Goal: Task Accomplishment & Management: Complete application form

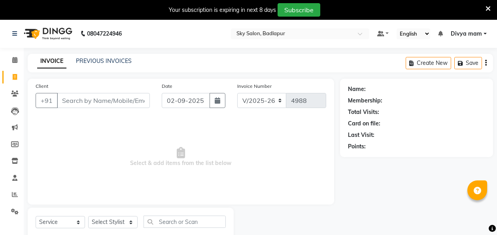
select select "6927"
select select "service"
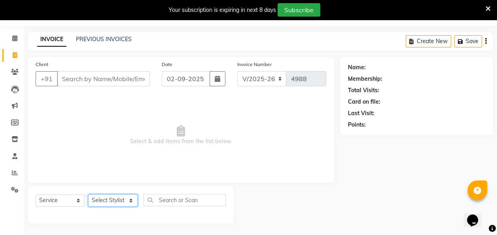
click at [135, 202] on select "Select Stylist [PERSON_NAME] [PERSON_NAME] [PERSON_NAME] [PERSON_NAME] [PERSON_…" at bounding box center [112, 200] width 49 height 12
select select "75183"
click at [88, 194] on select "Select Stylist [PERSON_NAME] [PERSON_NAME] [PERSON_NAME] [PERSON_NAME] [PERSON_…" at bounding box center [112, 200] width 49 height 12
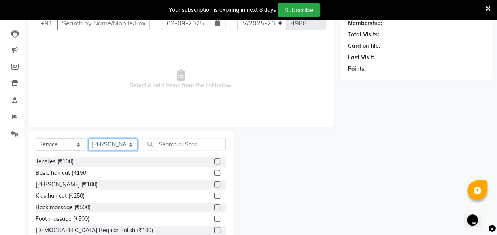
scroll to position [78, 0]
click at [214, 171] on label at bounding box center [217, 173] width 6 height 6
click at [214, 171] on input "checkbox" at bounding box center [216, 173] width 5 height 5
checkbox input "true"
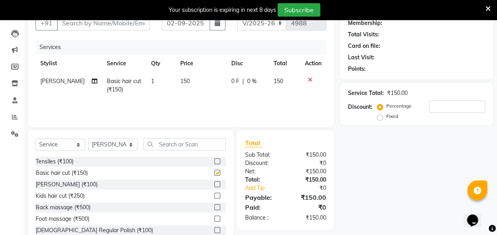
click at [214, 185] on label at bounding box center [217, 184] width 6 height 6
click at [214, 185] on input "checkbox" at bounding box center [216, 184] width 5 height 5
checkbox input "true"
checkbox input "false"
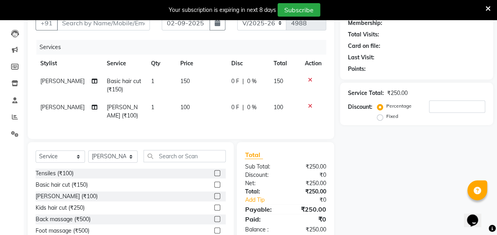
checkbox input "false"
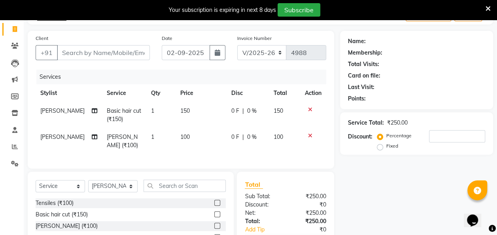
scroll to position [0, 0]
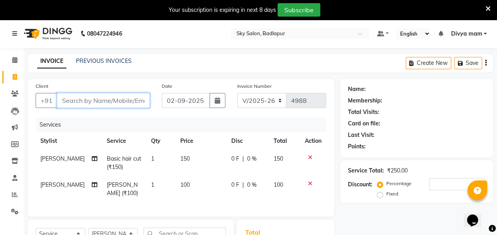
click at [67, 98] on input "Client" at bounding box center [103, 100] width 93 height 15
click at [65, 94] on input "Client" at bounding box center [103, 100] width 93 height 15
type input "7"
type input "0"
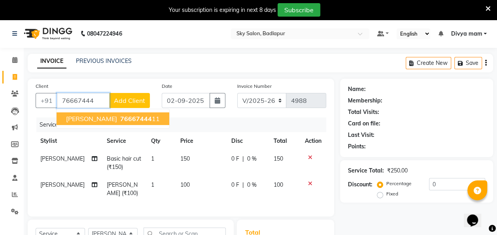
click at [120, 118] on span "76667444" at bounding box center [136, 119] width 32 height 8
type input "7666744411"
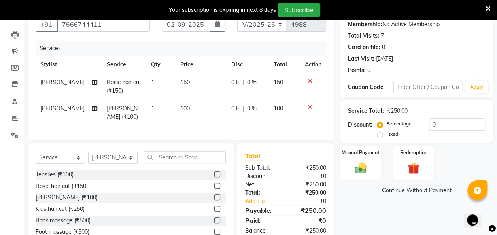
scroll to position [80, 0]
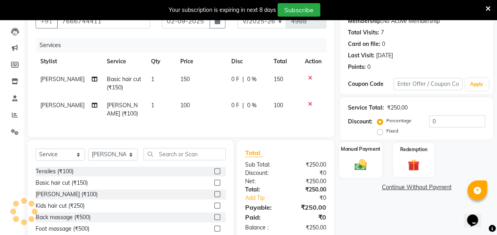
click at [365, 156] on div "Manual Payment" at bounding box center [361, 160] width 43 height 36
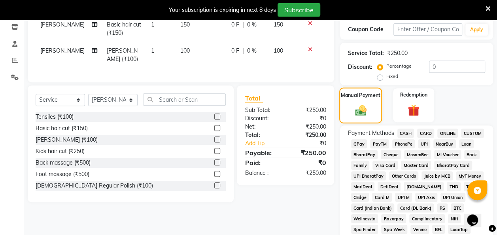
scroll to position [135, 0]
click at [359, 145] on span "GPay" at bounding box center [359, 143] width 16 height 9
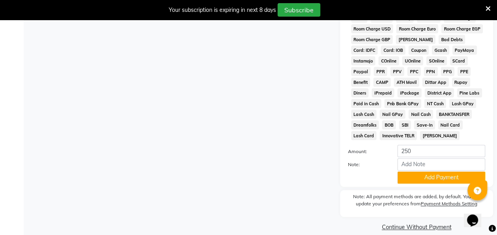
scroll to position [411, 0]
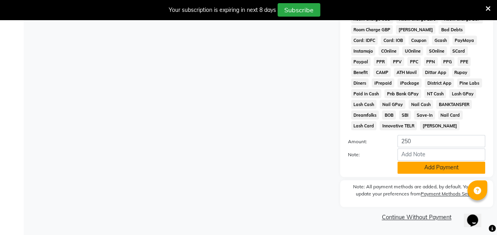
click at [428, 169] on button "Add Payment" at bounding box center [442, 167] width 88 height 12
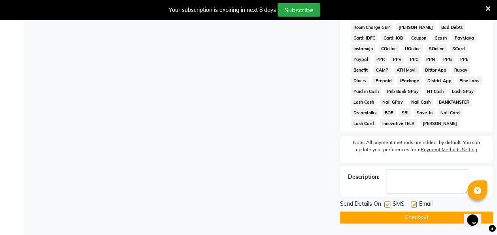
click at [388, 207] on label at bounding box center [388, 204] width 6 height 6
click at [388, 207] on input "checkbox" at bounding box center [387, 204] width 5 height 5
checkbox input "false"
click at [398, 214] on button "Checkout" at bounding box center [416, 217] width 153 height 12
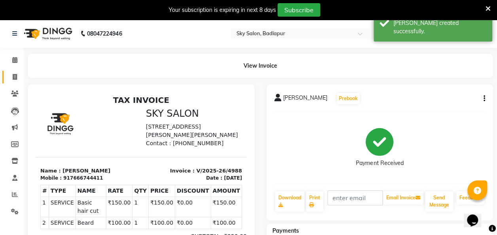
click at [20, 76] on span at bounding box center [15, 77] width 14 height 9
select select "service"
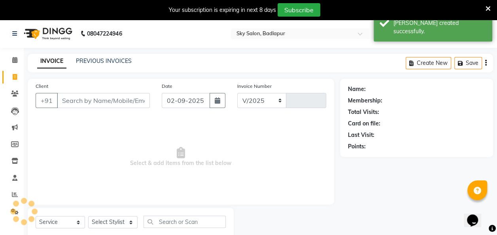
select select "6927"
type input "4989"
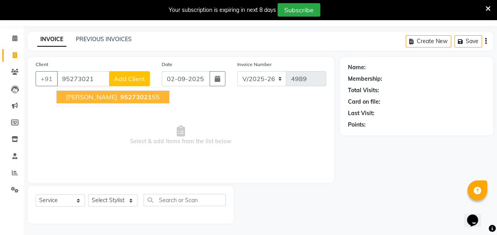
click at [127, 101] on button "[PERSON_NAME] 95273021 55" at bounding box center [113, 97] width 113 height 13
type input "9527302155"
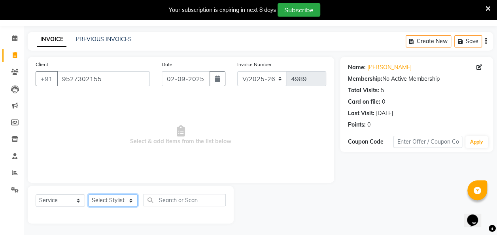
click at [129, 201] on select "Select Stylist [PERSON_NAME] [PERSON_NAME] [PERSON_NAME] [PERSON_NAME] [PERSON_…" at bounding box center [112, 200] width 49 height 12
select select "81050"
click at [88, 194] on select "Select Stylist [PERSON_NAME] [PERSON_NAME] [PERSON_NAME] [PERSON_NAME] [PERSON_…" at bounding box center [112, 200] width 49 height 12
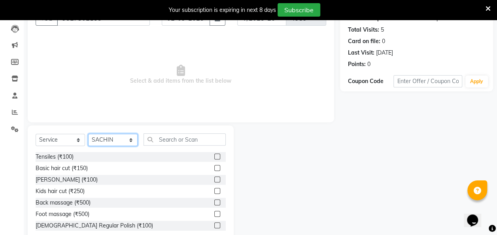
scroll to position [101, 0]
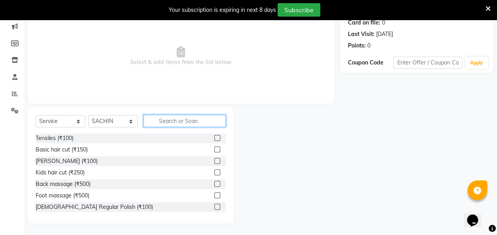
click at [169, 122] on input "text" at bounding box center [185, 121] width 82 height 12
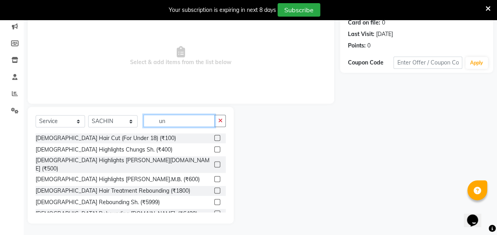
type input "un"
click at [214, 138] on label at bounding box center [217, 138] width 6 height 6
click at [214, 138] on input "checkbox" at bounding box center [216, 138] width 5 height 5
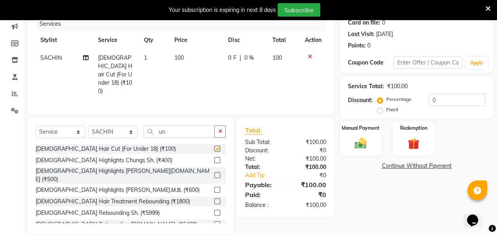
checkbox input "false"
click at [365, 136] on div "Manual Payment" at bounding box center [361, 139] width 43 height 36
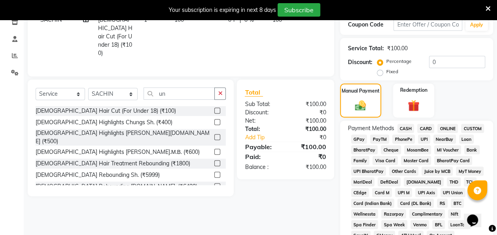
click at [360, 140] on span "GPay" at bounding box center [359, 139] width 16 height 9
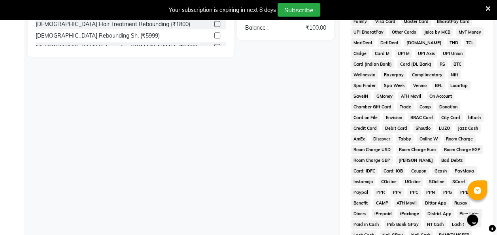
scroll to position [411, 0]
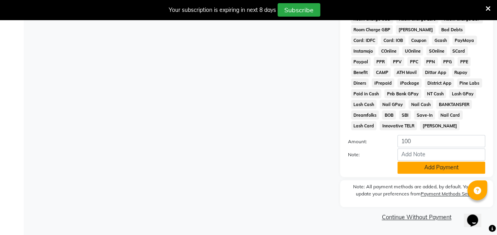
click at [422, 165] on button "Add Payment" at bounding box center [442, 167] width 88 height 12
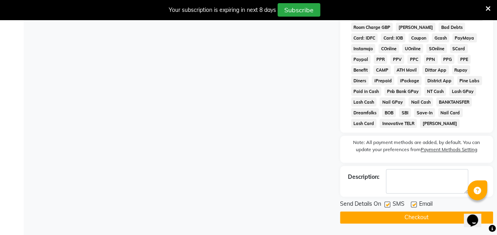
click at [388, 207] on label at bounding box center [388, 204] width 6 height 6
click at [388, 207] on input "checkbox" at bounding box center [387, 204] width 5 height 5
checkbox input "false"
click at [402, 218] on button "Checkout" at bounding box center [416, 217] width 153 height 12
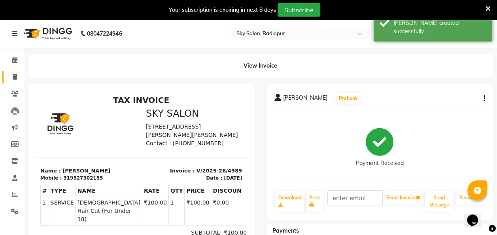
click at [13, 74] on icon at bounding box center [15, 77] width 4 height 6
select select "service"
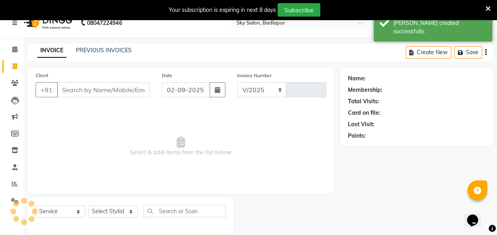
select select "6927"
type input "4990"
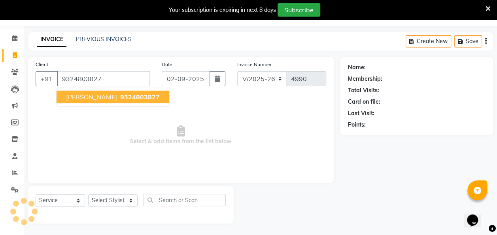
type input "9324803827"
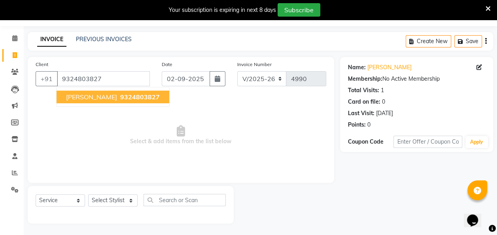
click at [116, 101] on button "[PERSON_NAME] 9324803827" at bounding box center [113, 97] width 113 height 13
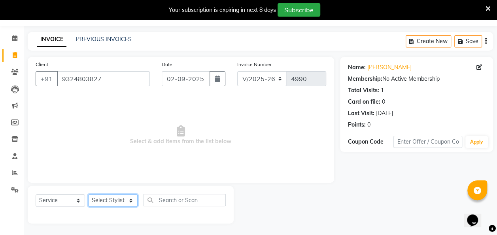
click at [134, 201] on select "Select Stylist [PERSON_NAME] [PERSON_NAME] [PERSON_NAME] [PERSON_NAME] [PERSON_…" at bounding box center [112, 200] width 49 height 12
select select "87453"
click at [88, 194] on select "Select Stylist [PERSON_NAME] [PERSON_NAME] [PERSON_NAME] [PERSON_NAME] [PERSON_…" at bounding box center [112, 200] width 49 height 12
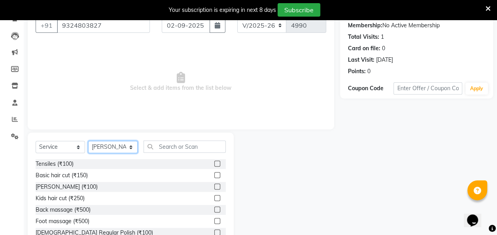
scroll to position [78, 0]
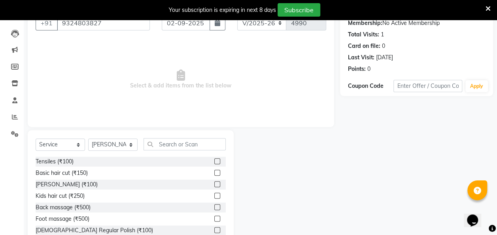
click at [214, 172] on label at bounding box center [217, 173] width 6 height 6
click at [214, 172] on input "checkbox" at bounding box center [216, 173] width 5 height 5
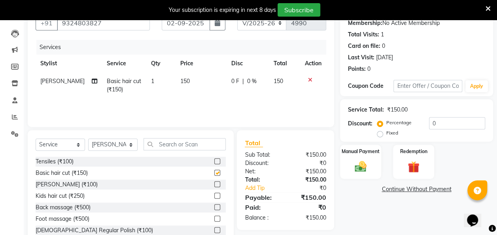
checkbox input "false"
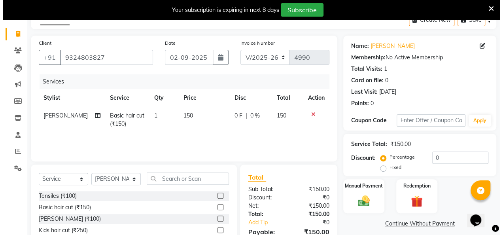
scroll to position [43, 0]
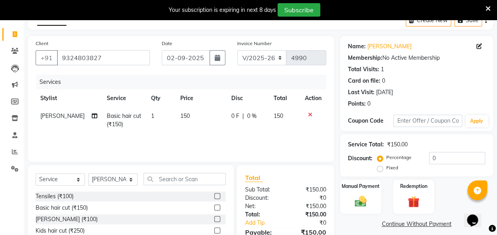
click at [480, 46] on icon at bounding box center [480, 47] width 6 height 6
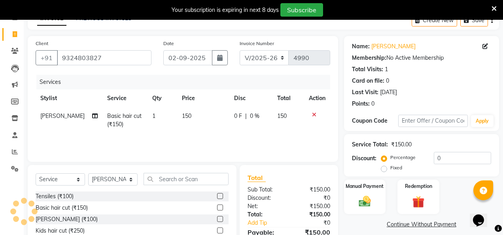
select select "[DEMOGRAPHIC_DATA]"
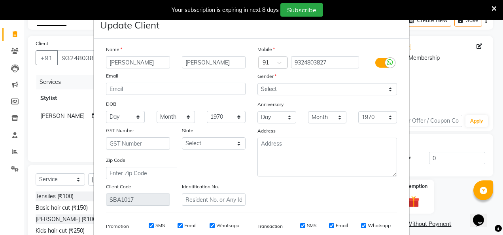
click at [445, 81] on ngb-modal-window "Update Client Name [PERSON_NAME] Email DOB Day 01 02 03 04 05 06 07 08 09 10 11…" at bounding box center [251, 117] width 503 height 235
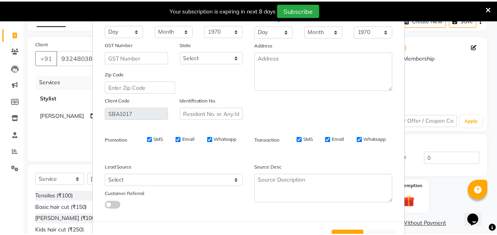
scroll to position [115, 0]
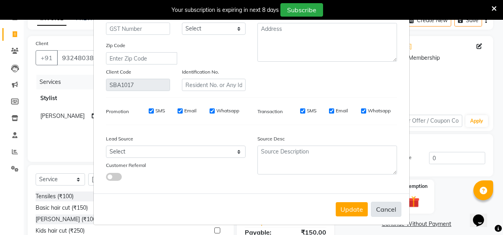
click at [382, 208] on button "Cancel" at bounding box center [386, 209] width 30 height 15
select select
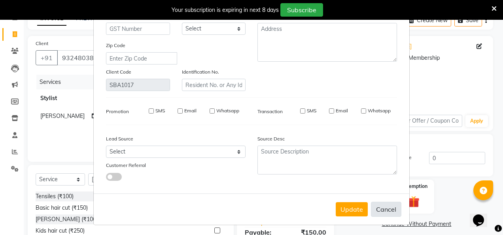
select select
checkbox input "false"
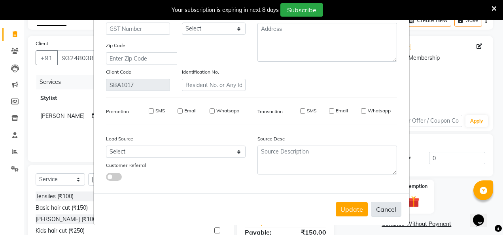
checkbox input "false"
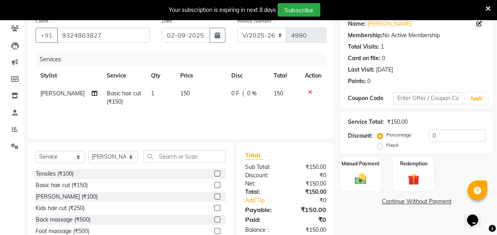
scroll to position [101, 0]
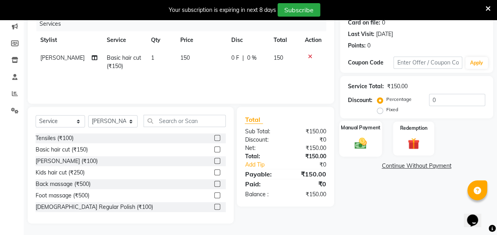
click at [362, 135] on div "Manual Payment" at bounding box center [361, 139] width 43 height 36
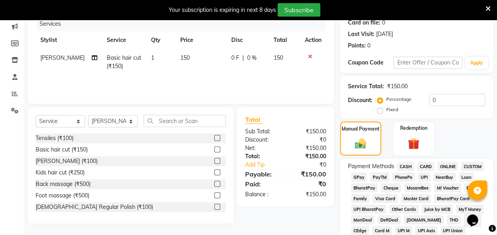
click at [356, 176] on span "GPay" at bounding box center [359, 177] width 16 height 9
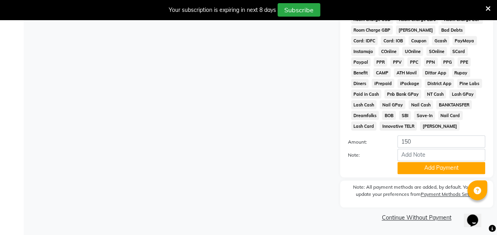
scroll to position [411, 0]
click at [444, 169] on button "Add Payment" at bounding box center [442, 167] width 88 height 12
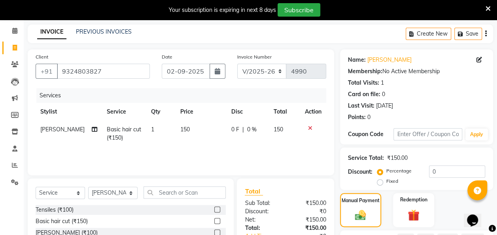
scroll to position [34, 0]
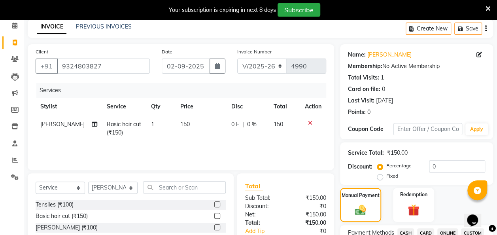
click at [309, 123] on icon at bounding box center [310, 123] width 4 height 6
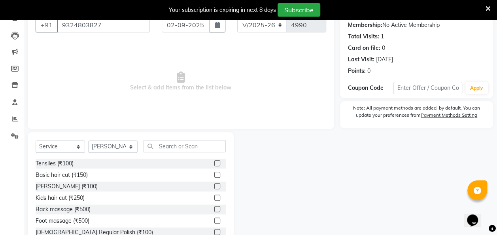
scroll to position [83, 0]
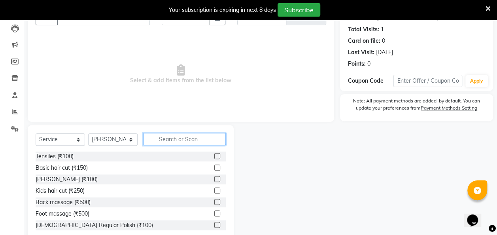
click at [184, 137] on input "text" at bounding box center [185, 139] width 82 height 12
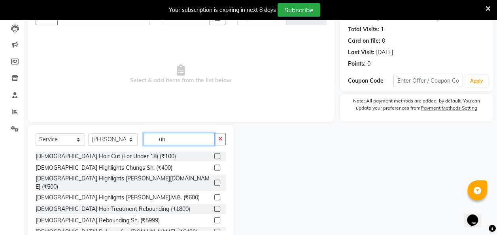
type input "un"
click at [214, 156] on label at bounding box center [217, 156] width 6 height 6
click at [214, 156] on input "checkbox" at bounding box center [216, 156] width 5 height 5
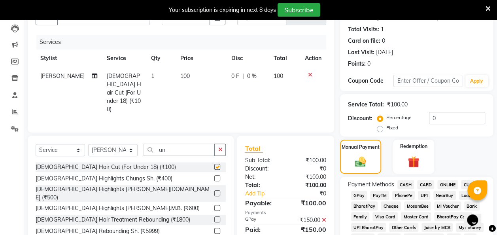
checkbox input "false"
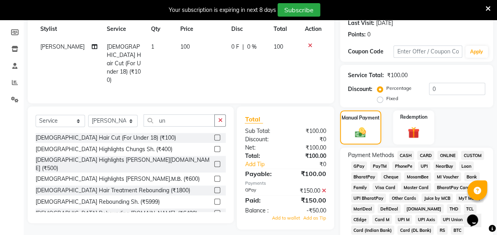
scroll to position [113, 0]
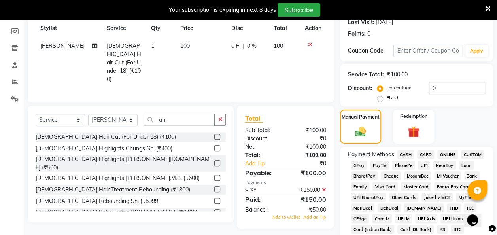
click at [324, 187] on icon at bounding box center [324, 190] width 4 height 6
click at [358, 165] on span "GPay" at bounding box center [359, 165] width 16 height 9
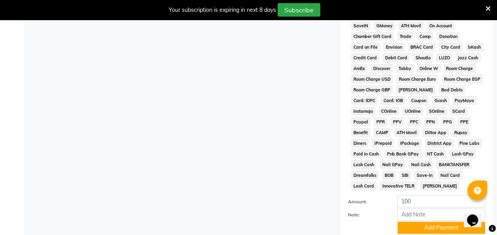
scroll to position [411, 0]
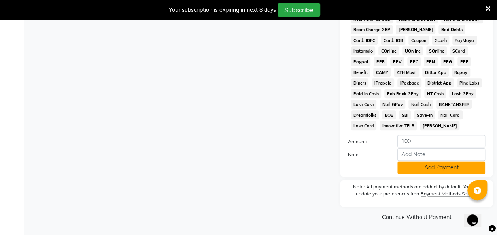
click at [419, 169] on button "Add Payment" at bounding box center [442, 167] width 88 height 12
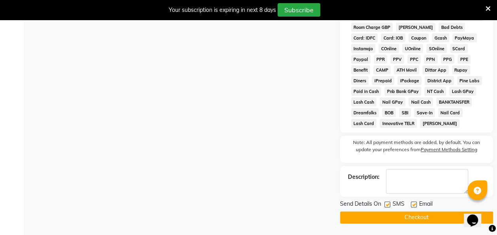
click at [387, 207] on label at bounding box center [388, 204] width 6 height 6
click at [387, 207] on input "checkbox" at bounding box center [387, 204] width 5 height 5
checkbox input "false"
click at [419, 220] on button "Checkout" at bounding box center [416, 217] width 153 height 12
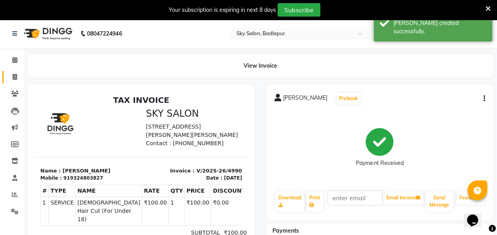
click at [10, 80] on span at bounding box center [15, 77] width 14 height 9
select select "6927"
select select "service"
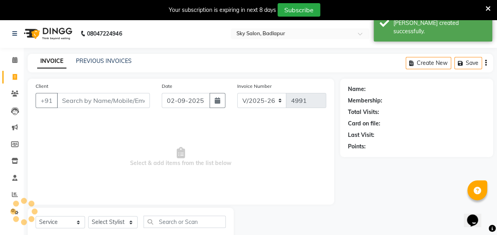
scroll to position [22, 0]
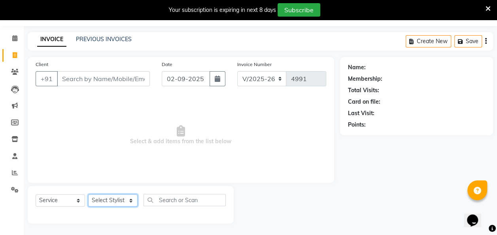
click at [132, 197] on select "Select Stylist [PERSON_NAME] [PERSON_NAME] [PERSON_NAME] [PERSON_NAME] [PERSON_…" at bounding box center [112, 200] width 49 height 12
select select "70897"
click at [88, 194] on select "Select Stylist [PERSON_NAME] [PERSON_NAME] [PERSON_NAME] [PERSON_NAME] [PERSON_…" at bounding box center [112, 200] width 49 height 12
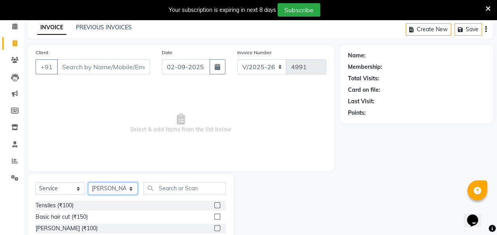
scroll to position [40, 0]
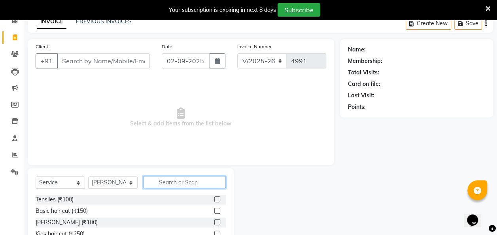
click at [179, 183] on input "text" at bounding box center [185, 182] width 82 height 12
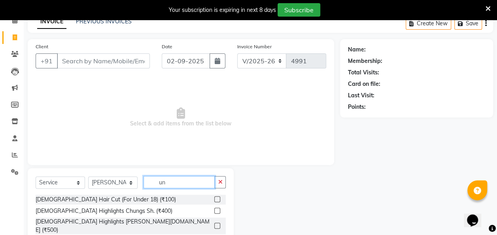
type input "un"
click at [214, 199] on label at bounding box center [217, 199] width 6 height 6
click at [214, 199] on input "checkbox" at bounding box center [216, 199] width 5 height 5
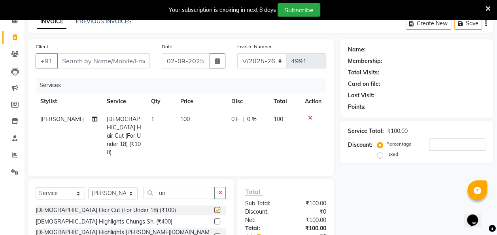
checkbox input "false"
click at [173, 187] on input "un" at bounding box center [179, 193] width 71 height 12
type input "u"
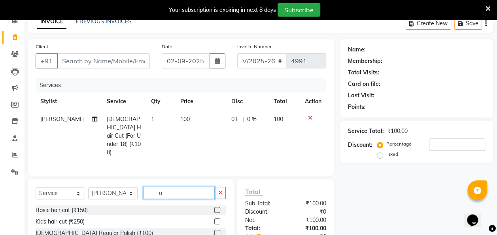
type input "un"
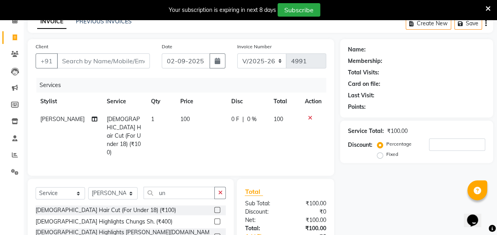
click at [214, 207] on label at bounding box center [217, 210] width 6 height 6
click at [214, 208] on input "checkbox" at bounding box center [216, 210] width 5 height 5
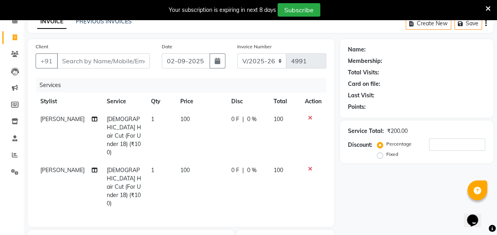
checkbox input "false"
click at [63, 57] on input "Client" at bounding box center [103, 60] width 93 height 15
type input "8"
type input "0"
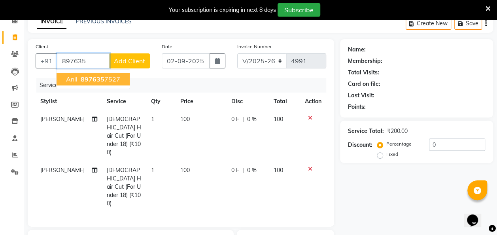
click at [109, 82] on ngb-highlight "897635 7527" at bounding box center [99, 79] width 41 height 8
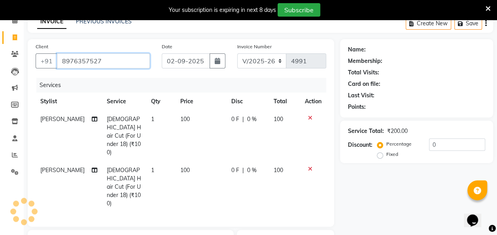
type input "8976357527"
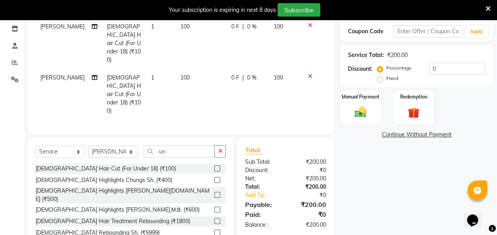
scroll to position [135, 0]
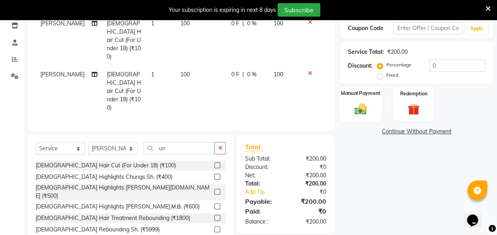
click at [353, 102] on img at bounding box center [361, 109] width 20 height 14
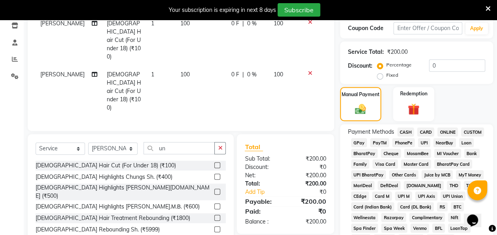
click at [360, 142] on span "GPay" at bounding box center [359, 142] width 16 height 9
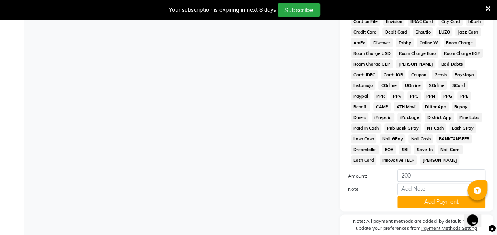
scroll to position [411, 0]
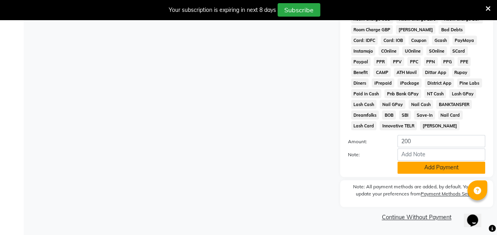
click at [440, 168] on button "Add Payment" at bounding box center [442, 167] width 88 height 12
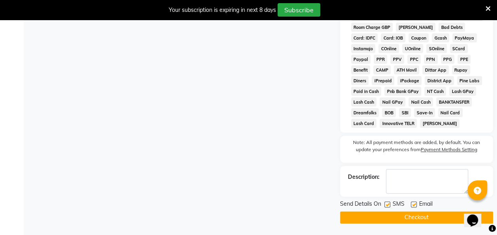
click at [388, 207] on label at bounding box center [388, 204] width 6 height 6
click at [388, 207] on input "checkbox" at bounding box center [387, 204] width 5 height 5
checkbox input "false"
click at [391, 218] on button "Checkout" at bounding box center [416, 217] width 153 height 12
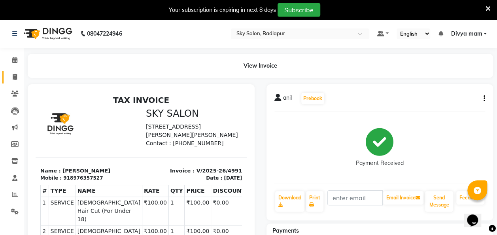
click at [15, 75] on icon at bounding box center [15, 77] width 4 height 6
select select "6927"
select select "service"
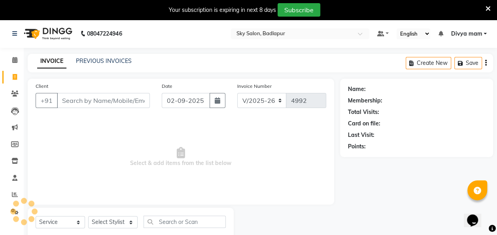
scroll to position [22, 0]
